Goal: Communication & Community: Answer question/provide support

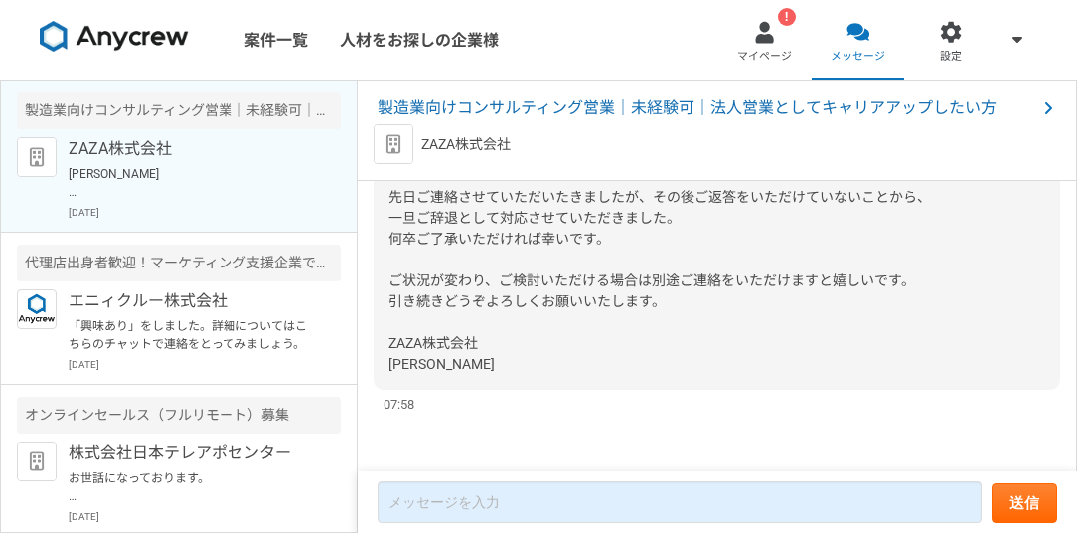
scroll to position [1408, 0]
drag, startPoint x: 557, startPoint y: 251, endPoint x: 666, endPoint y: 254, distance: 108.4
click at [677, 253] on span "[PERSON_NAME] お世話になっております、ZAZA株式会社の[PERSON_NAME]です。 先日ご連絡させていただいたきましたが、その後ご返答をい…" at bounding box center [660, 238] width 543 height 266
drag, startPoint x: 555, startPoint y: 254, endPoint x: 683, endPoint y: 260, distance: 127.3
click at [683, 260] on span "[PERSON_NAME] お世話になっております、ZAZA株式会社の[PERSON_NAME]です。 先日ご連絡させていただいたきましたが、その後ご返答をい…" at bounding box center [660, 238] width 543 height 266
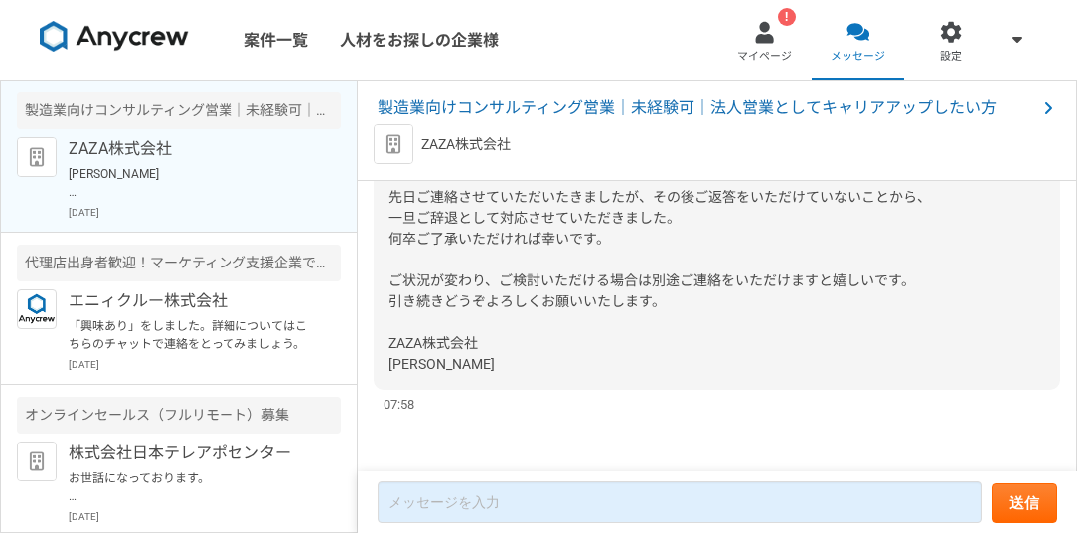
copy span "ZAZA株式会社の[PERSON_NAME]"
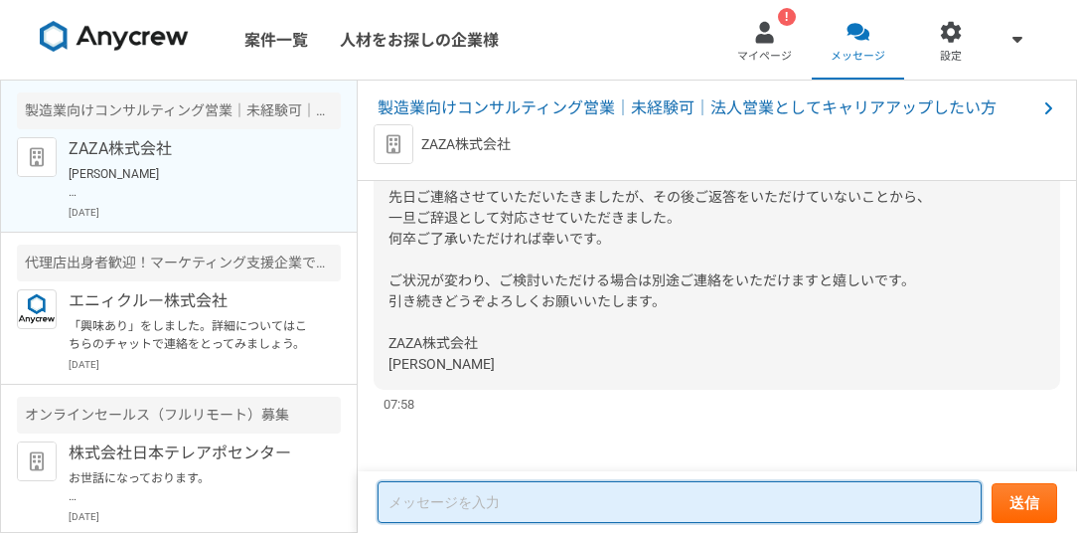
click at [453, 490] on textarea at bounding box center [680, 502] width 604 height 42
paste textarea "ZAZA株式会社の[PERSON_NAME]"
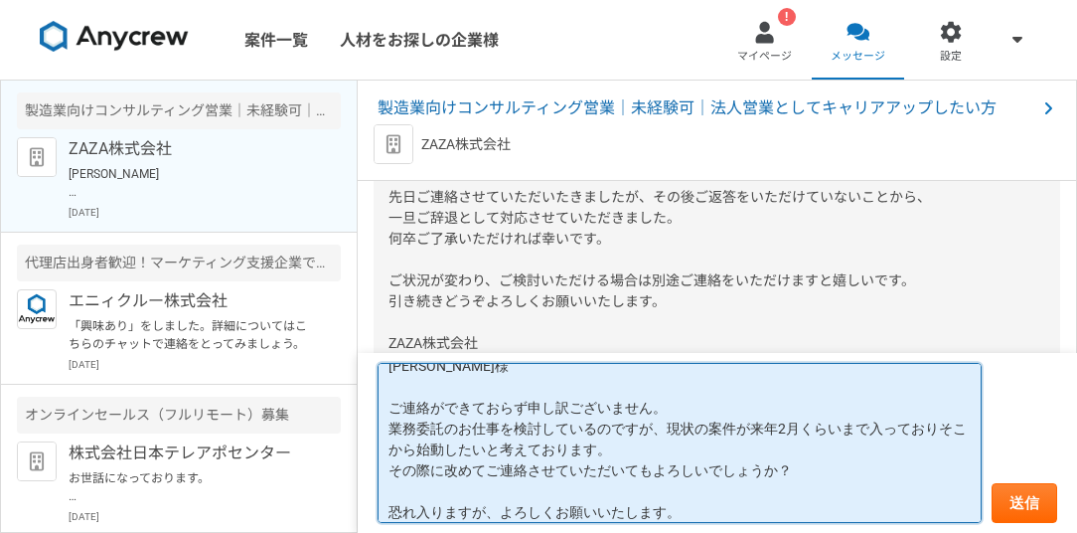
scroll to position [60, 0]
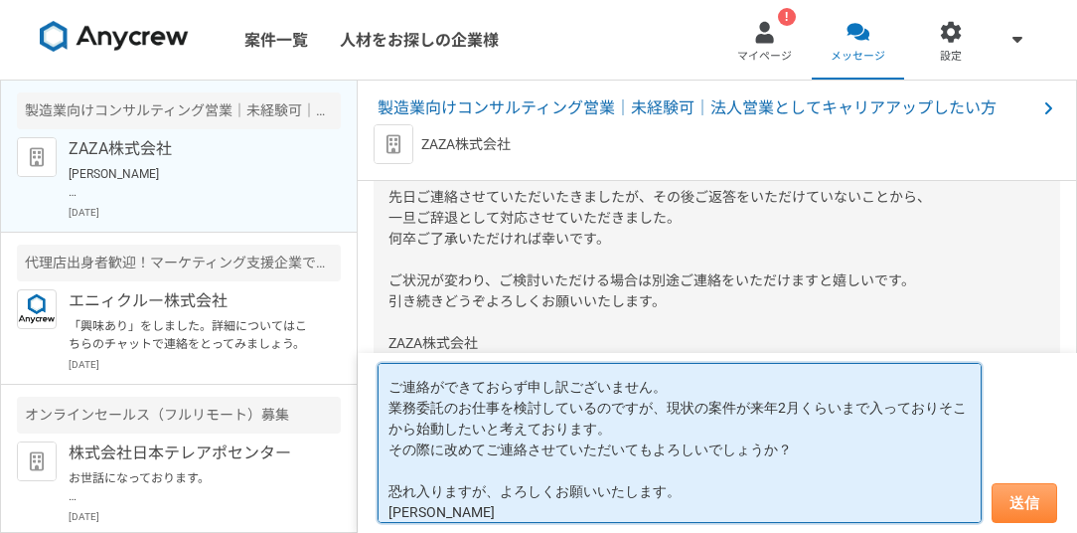
type textarea "ZAZA株式会社 [PERSON_NAME]様 ご連絡ができておらず申し訳ございません。 業務委託のお仕事を検討しているのですが、現状の案件が来年2月くらいま…"
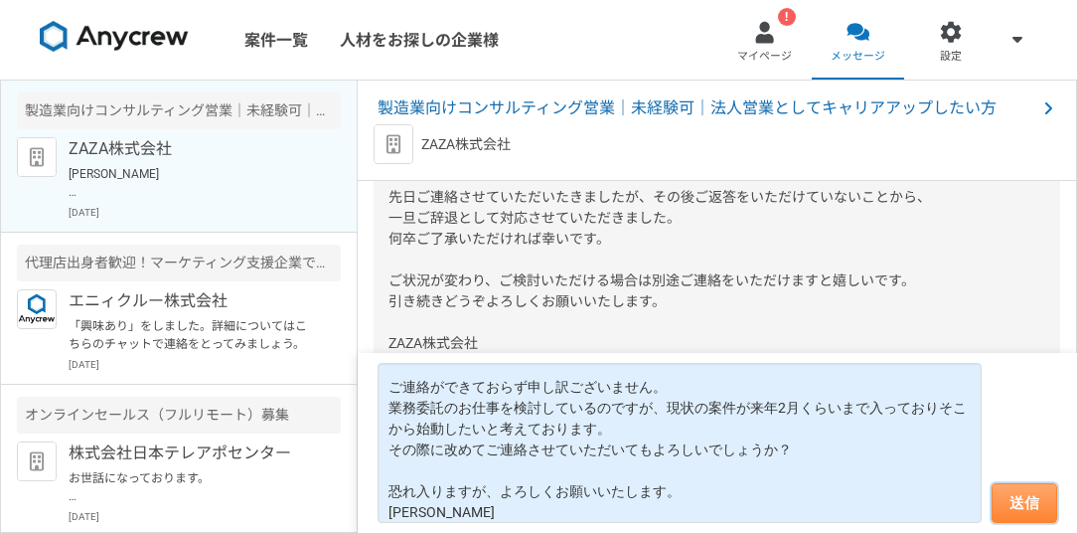
click at [1029, 505] on button "送信" at bounding box center [1025, 503] width 66 height 40
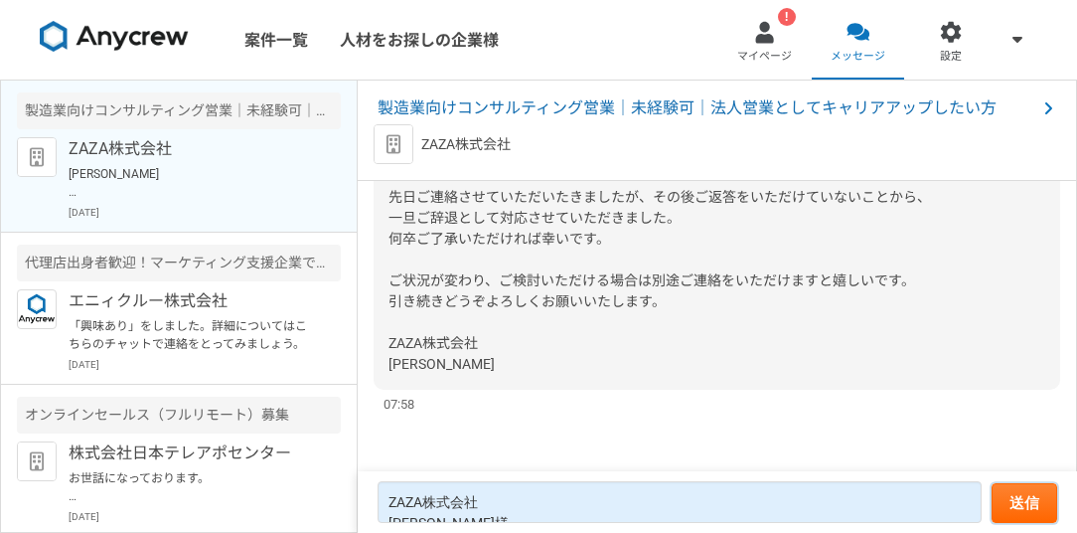
scroll to position [1842, 0]
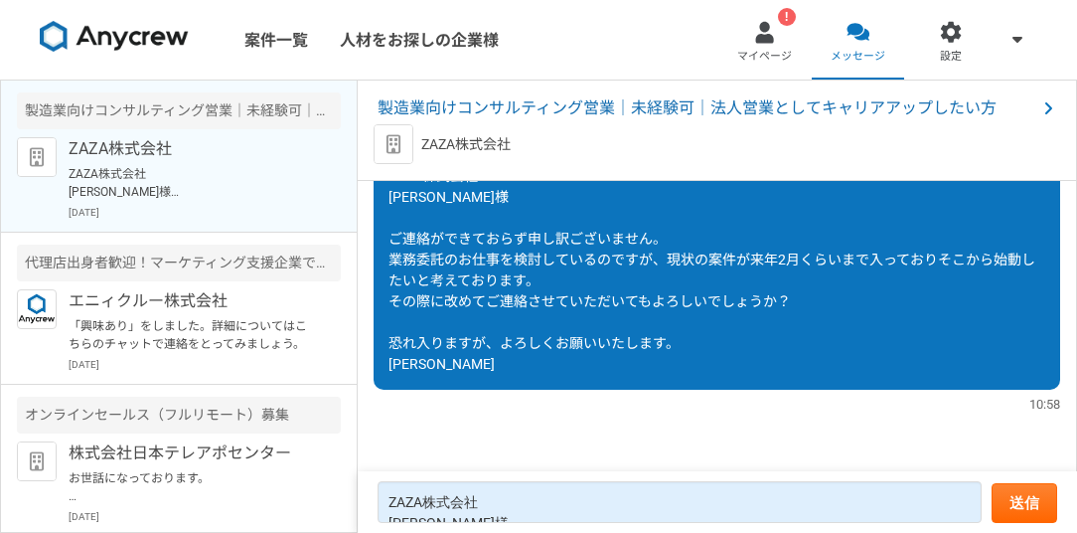
click at [766, 46] on link "! マイページ" at bounding box center [764, 39] width 93 height 79
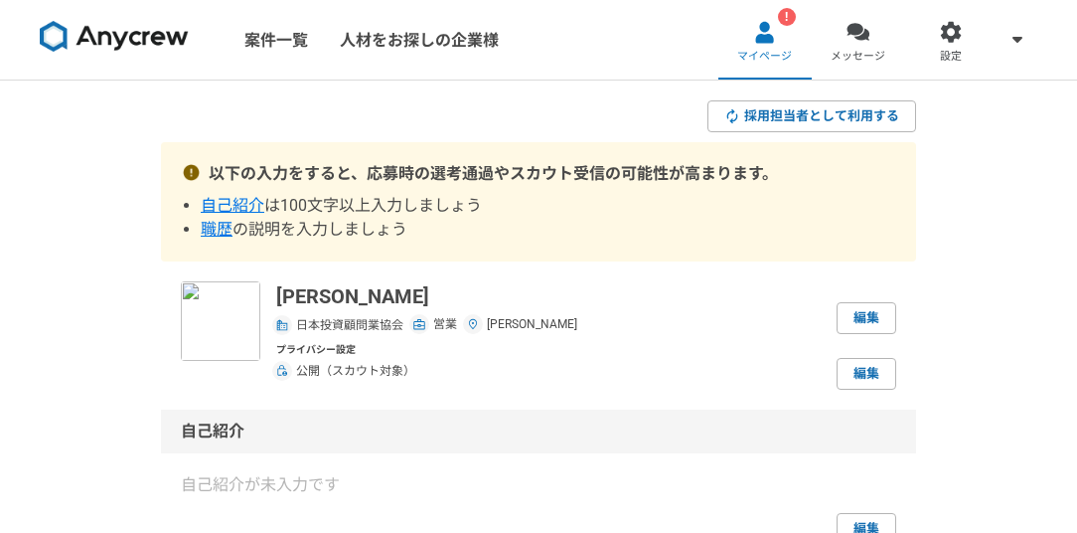
click at [97, 37] on img at bounding box center [114, 37] width 149 height 32
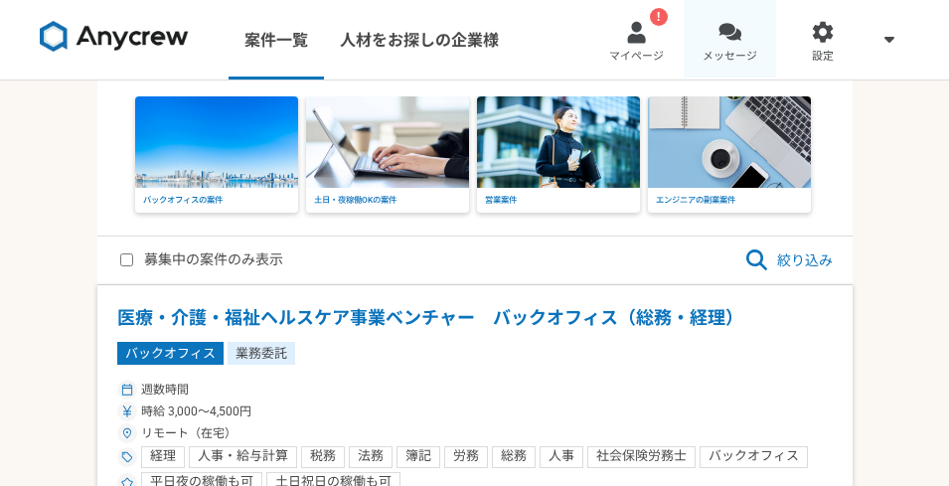
click at [729, 36] on div at bounding box center [729, 32] width 23 height 23
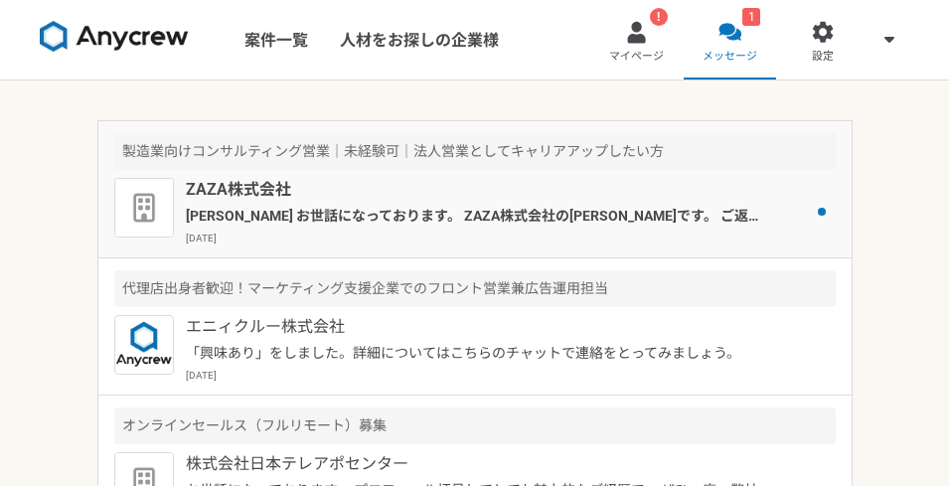
click at [663, 225] on p "[PERSON_NAME] お世話になっております。 ZAZA株式会社の[PERSON_NAME]です。 ご返信いただきありがとうございます。 ２月以降に始動…" at bounding box center [478, 216] width 585 height 21
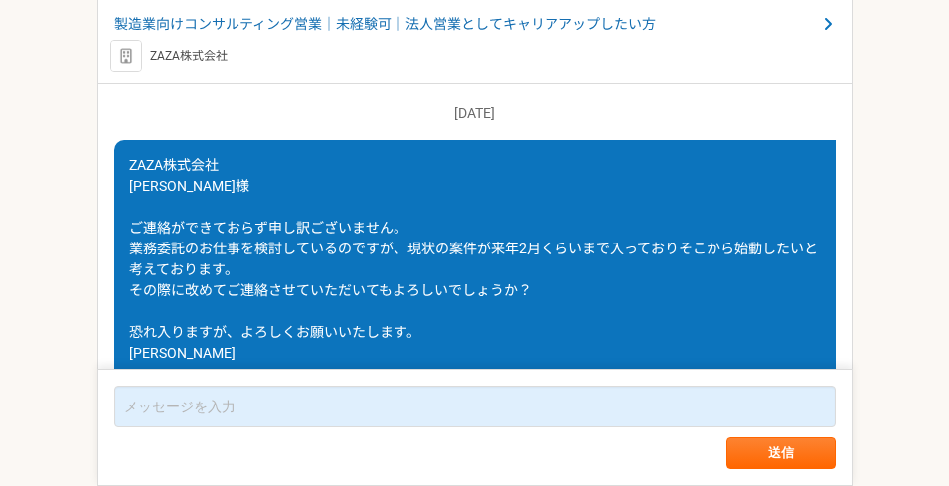
scroll to position [1724, 0]
